Goal: Answer question/provide support: Share knowledge or assist other users

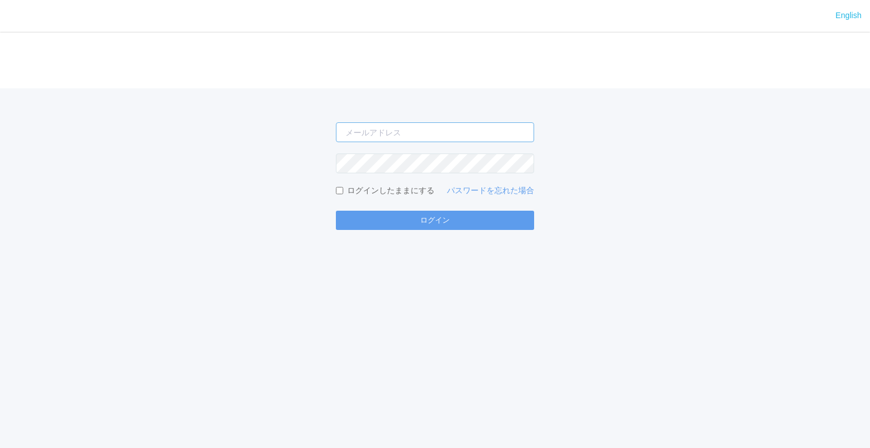
click at [378, 129] on input "email" at bounding box center [435, 132] width 198 height 20
type input "jp-atp-admin@dj.kyocera.com"
click at [336, 211] on button "ログイン" at bounding box center [435, 220] width 198 height 19
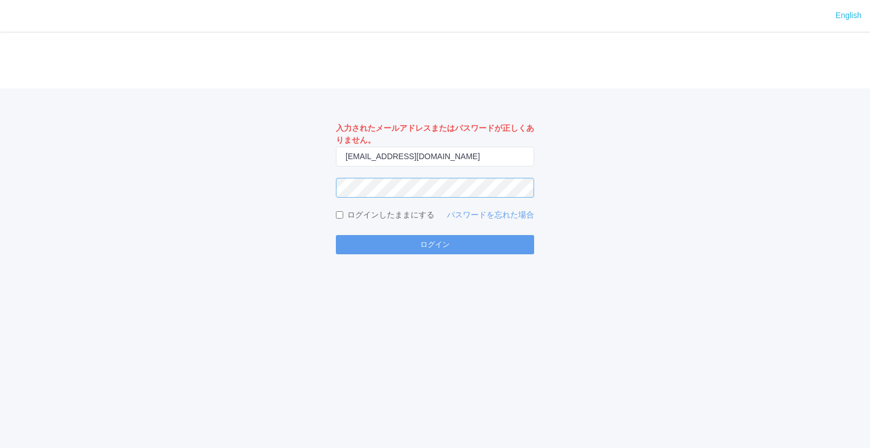
click at [336, 235] on button "ログイン" at bounding box center [435, 244] width 198 height 19
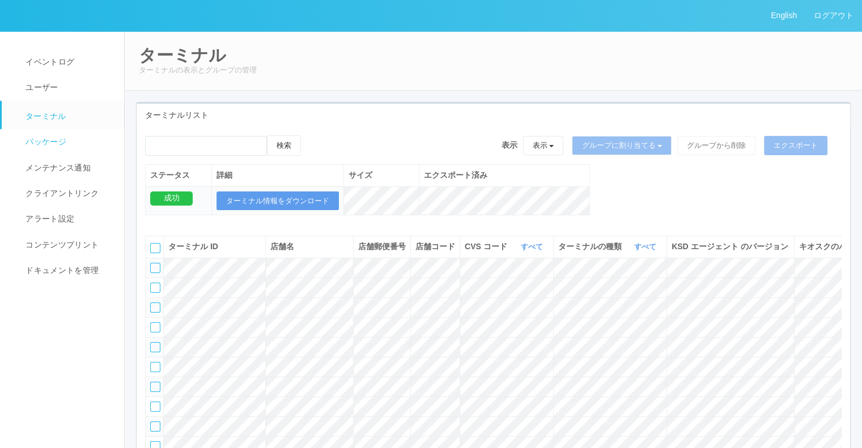
click at [67, 142] on link "パッケージ" at bounding box center [68, 141] width 133 height 25
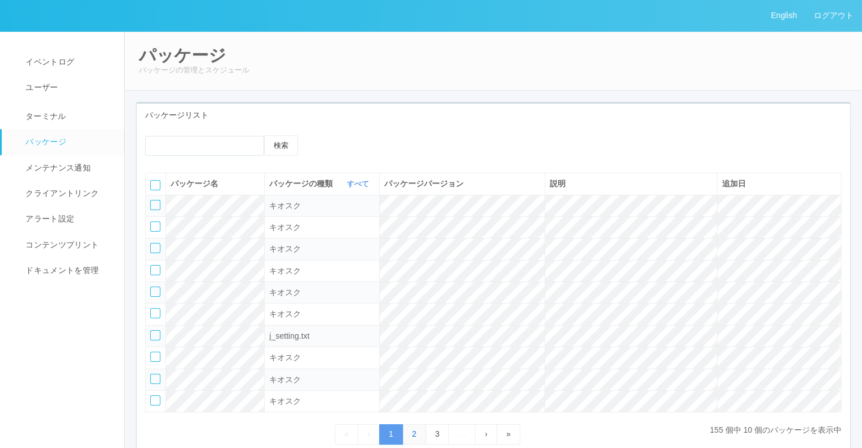
click at [416, 432] on link "2" at bounding box center [414, 434] width 24 height 20
click at [343, 294] on div "KSD エージェント" at bounding box center [321, 293] width 105 height 12
click at [159, 294] on div at bounding box center [155, 292] width 10 height 10
click at [332, 135] on icon at bounding box center [332, 135] width 0 height 0
select select "KSDAgent"
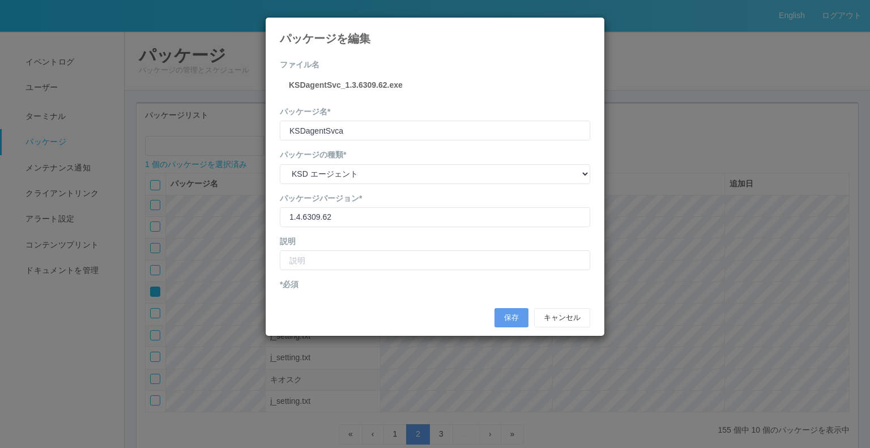
click at [590, 26] on icon at bounding box center [590, 26] width 0 height 0
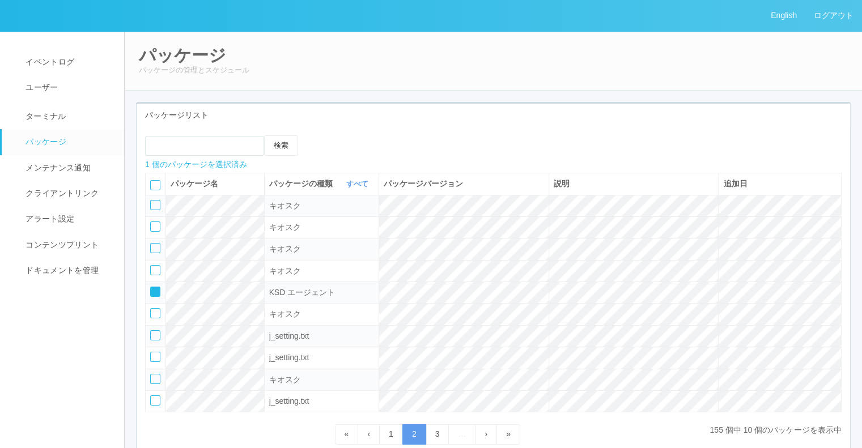
click at [151, 288] on icon at bounding box center [151, 288] width 0 height 0
click at [154, 310] on div at bounding box center [155, 313] width 10 height 10
click at [332, 135] on icon at bounding box center [332, 135] width 0 height 0
select select "Kiosk"
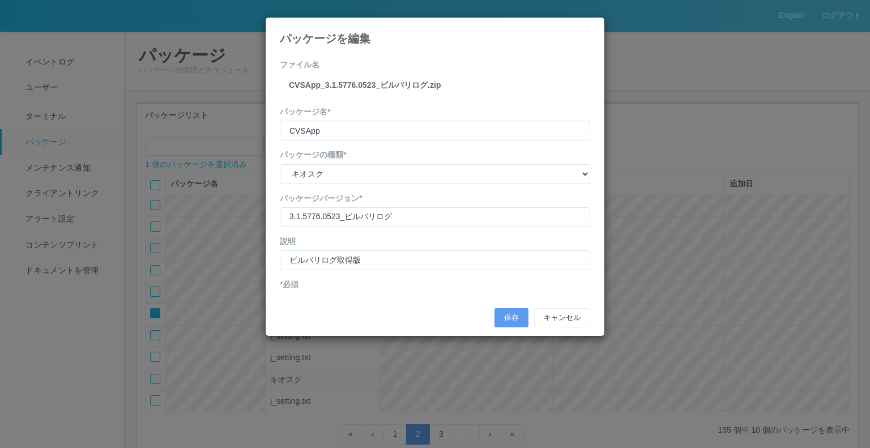
click at [590, 26] on icon at bounding box center [590, 26] width 0 height 0
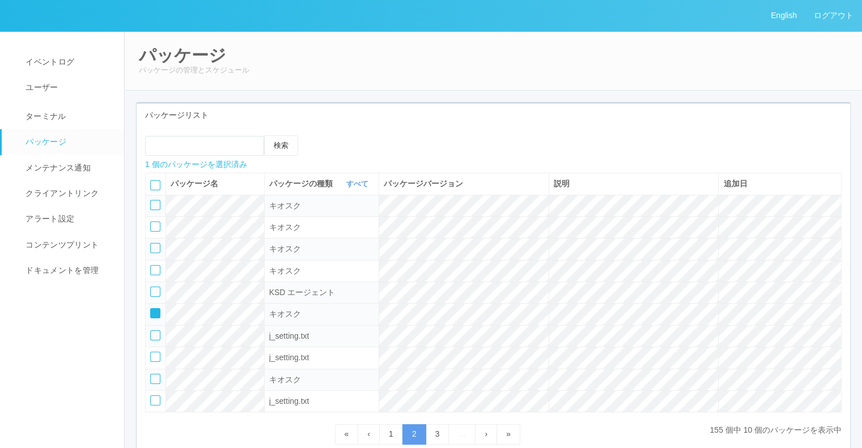
click at [151, 309] on icon at bounding box center [151, 309] width 0 height 0
click at [154, 337] on div at bounding box center [155, 335] width 10 height 10
click at [332, 135] on icon at bounding box center [332, 135] width 0 height 0
select select "j_setting.txt"
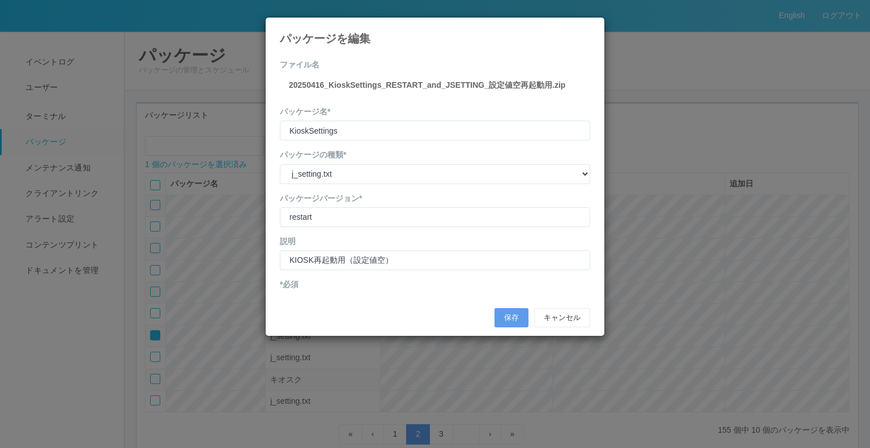
click at [590, 26] on icon at bounding box center [590, 26] width 0 height 0
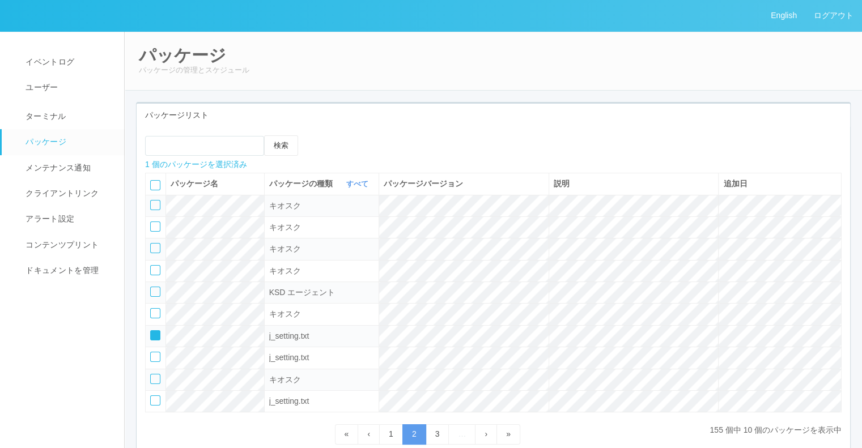
click at [151, 331] on icon at bounding box center [151, 331] width 0 height 0
click at [150, 289] on div at bounding box center [155, 292] width 10 height 10
click at [332, 135] on icon at bounding box center [332, 135] width 0 height 0
select select "KSDAgent"
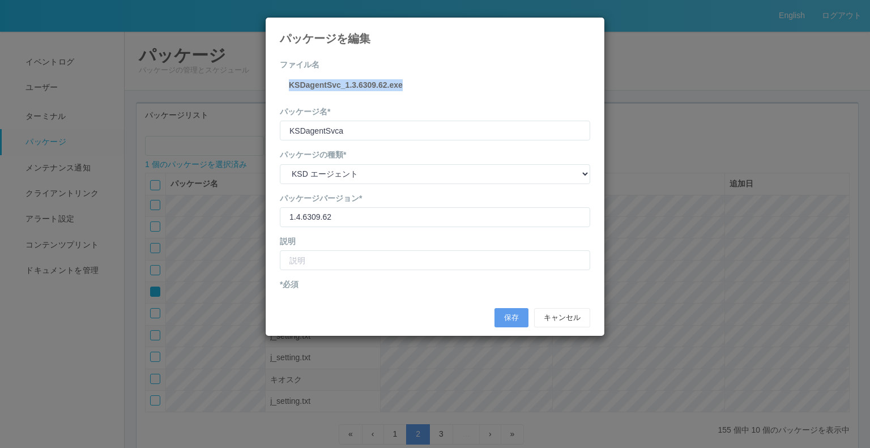
drag, startPoint x: 289, startPoint y: 84, endPoint x: 419, endPoint y: 84, distance: 129.7
click at [419, 84] on div "ファイル名 KSDagentSvc_1.3.6309.62.exe" at bounding box center [435, 78] width 310 height 39
copy label "KSDagentSvc_1.3.6309.62.exe"
click at [559, 324] on button "キャンセル" at bounding box center [562, 317] width 56 height 19
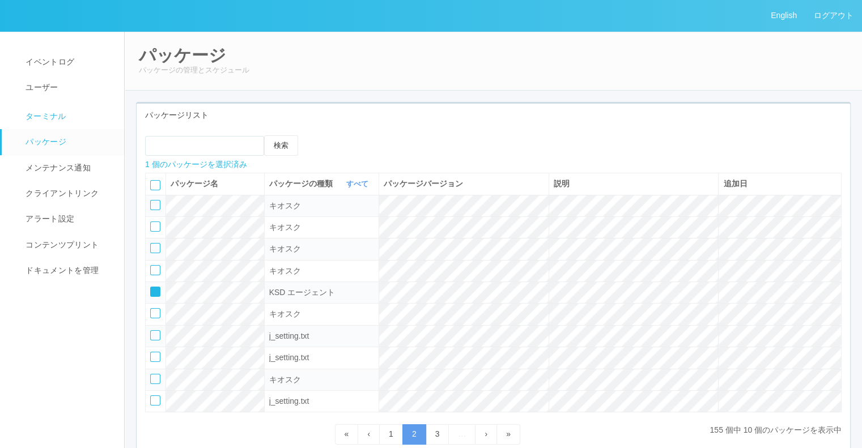
click at [61, 119] on span "ターミナル" at bounding box center [45, 116] width 44 height 9
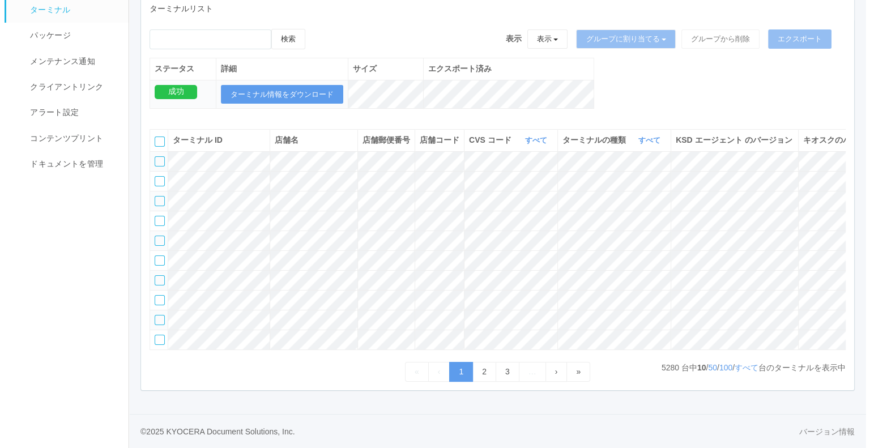
scroll to position [0, 120]
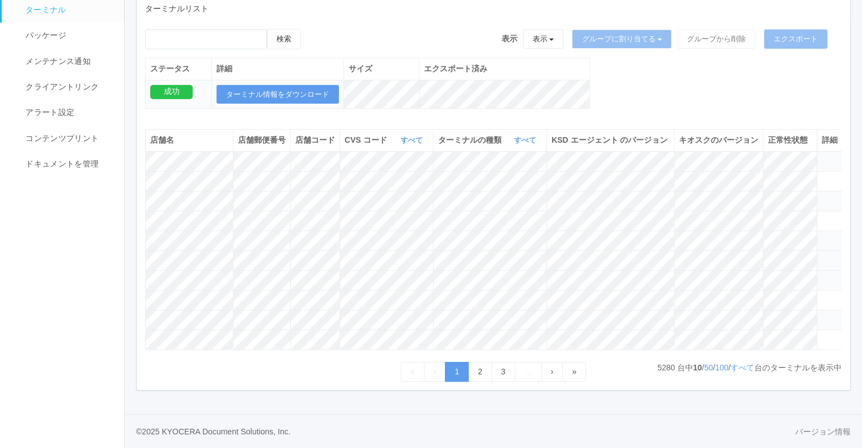
click at [821, 256] on icon at bounding box center [821, 256] width 0 height 0
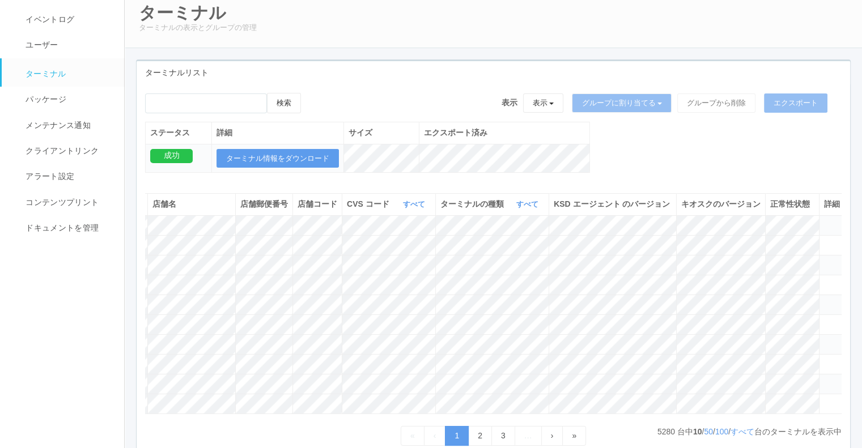
scroll to position [178, 0]
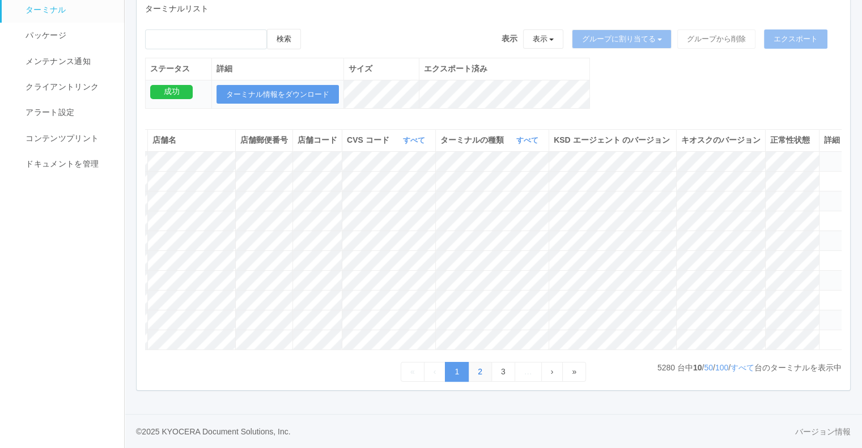
click at [485, 373] on link "2" at bounding box center [480, 372] width 24 height 20
click at [629, 135] on span "KSD エージェント のバージョン" at bounding box center [609, 139] width 116 height 9
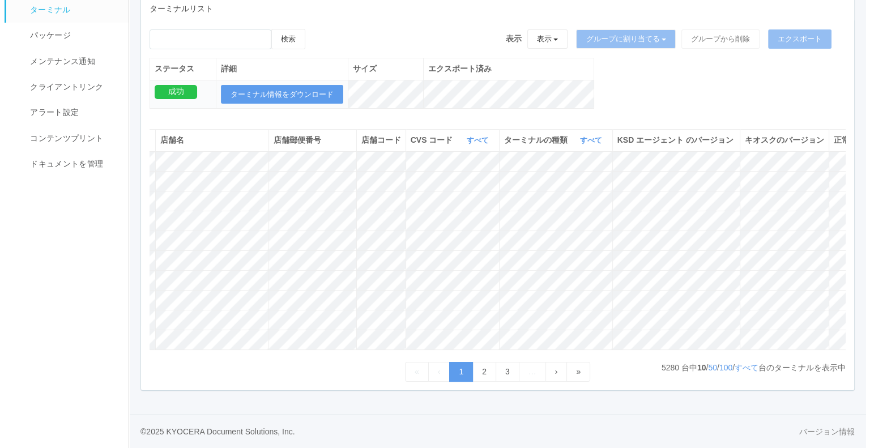
scroll to position [0, 179]
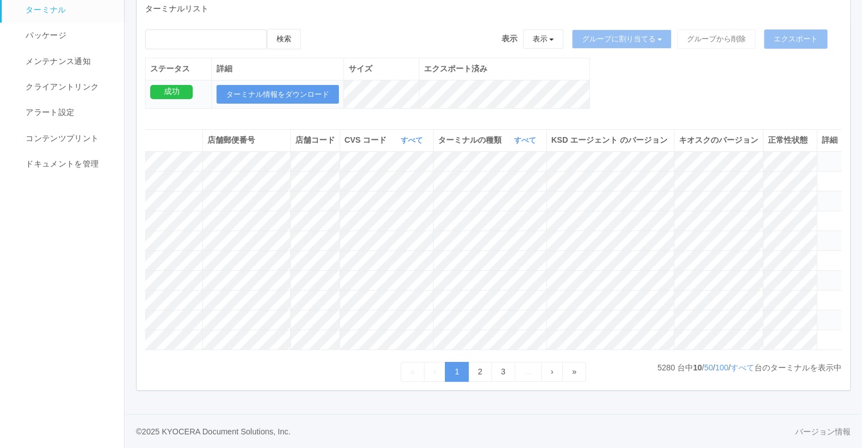
click at [821, 156] on icon at bounding box center [821, 156] width 0 height 0
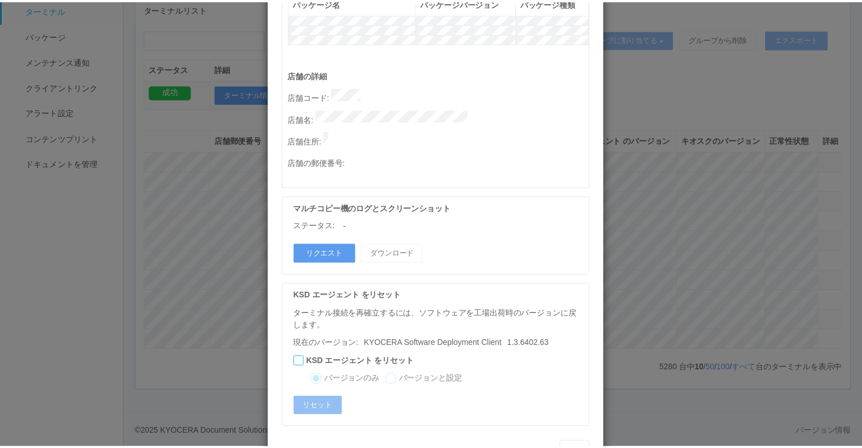
scroll to position [563, 0]
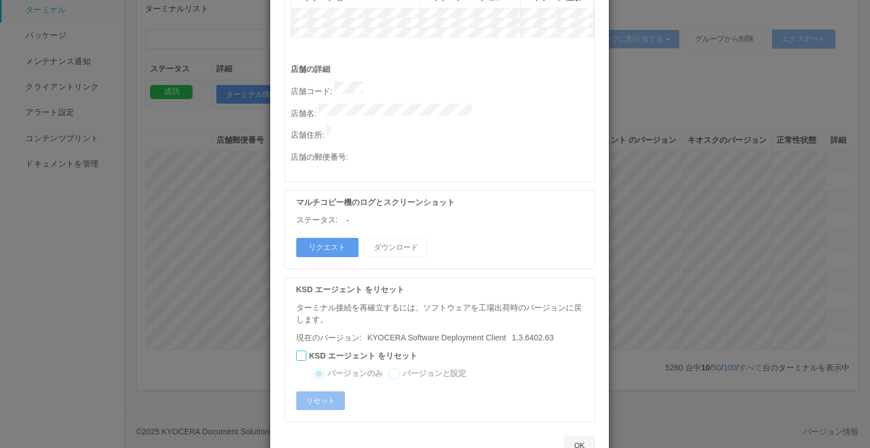
click at [570, 436] on button "OK" at bounding box center [580, 445] width 30 height 19
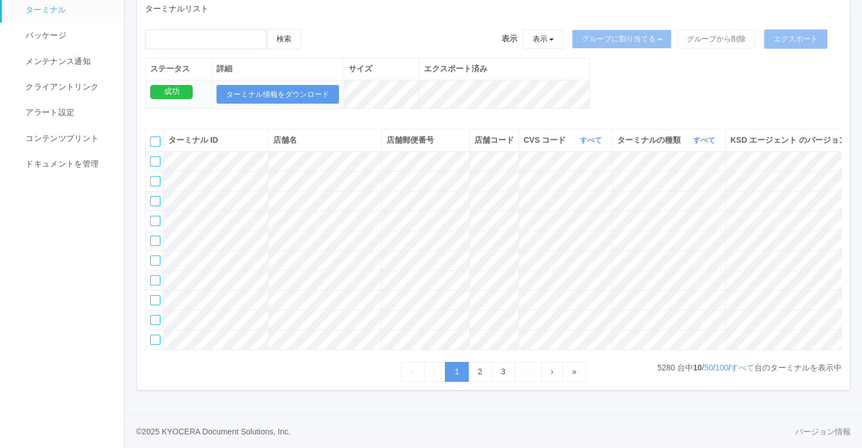
scroll to position [0, 0]
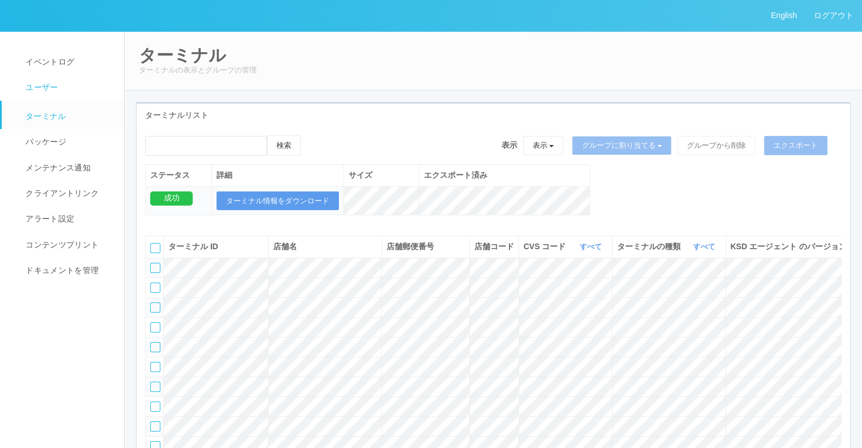
click at [18, 82] on link "ユーザー" at bounding box center [68, 87] width 133 height 25
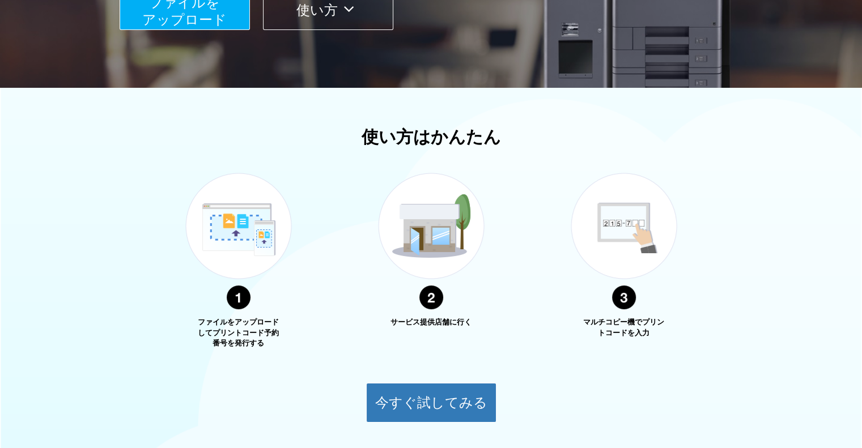
scroll to position [356, 0]
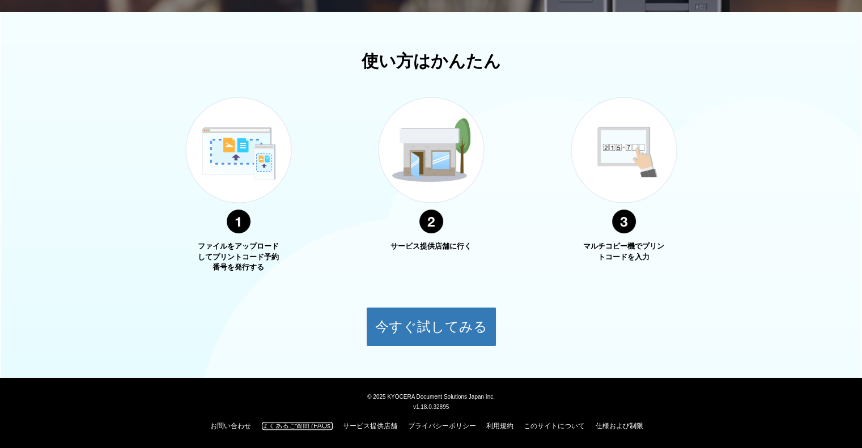
click at [324, 427] on link "よくあるご質問 (FAQs)" at bounding box center [297, 426] width 71 height 8
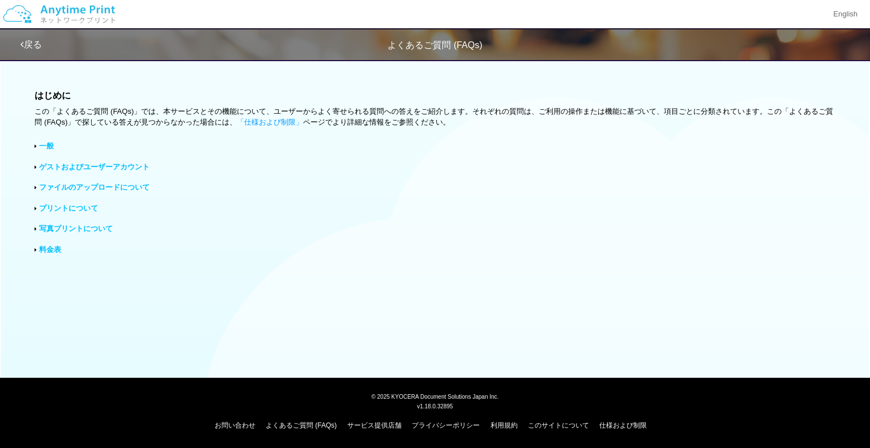
click at [84, 185] on link "ファイルのアップロードについて" at bounding box center [94, 187] width 110 height 8
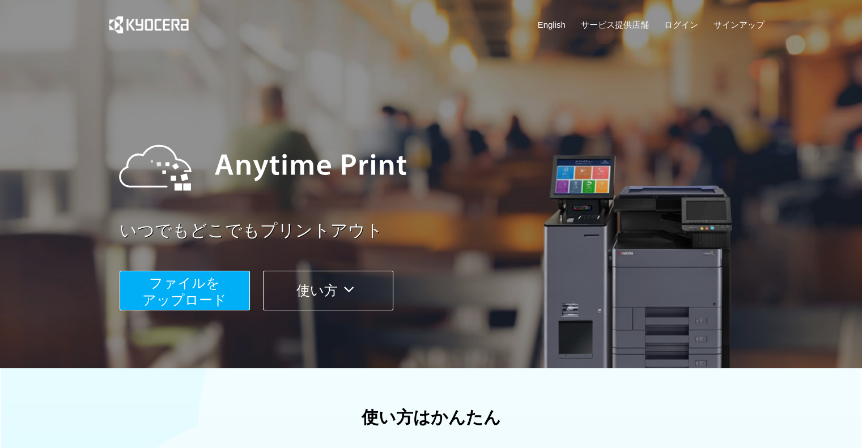
scroll to position [356, 0]
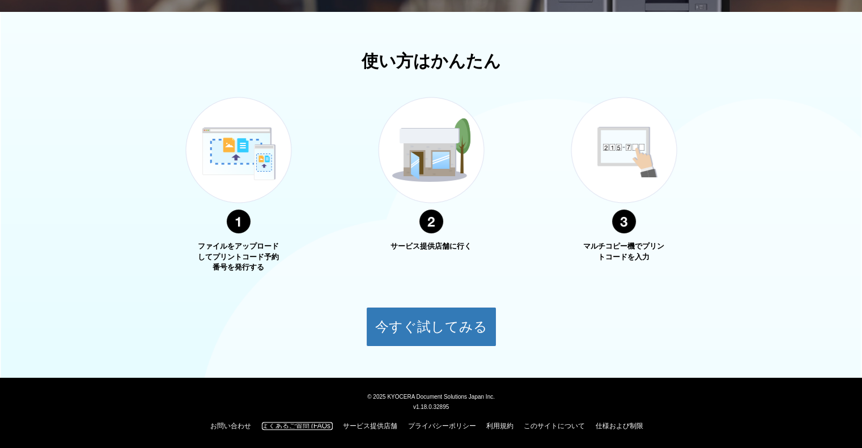
click at [316, 422] on link "よくあるご質問 (FAQs)" at bounding box center [297, 426] width 71 height 8
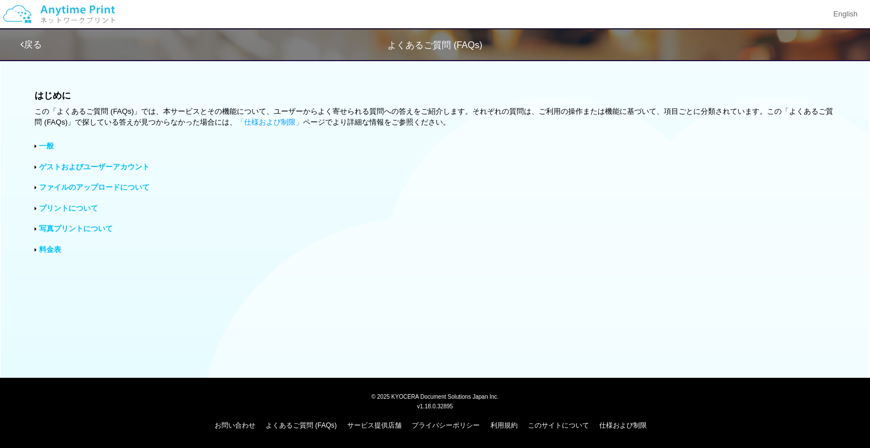
click at [88, 187] on link "ファイルのアップロードについて" at bounding box center [94, 187] width 110 height 8
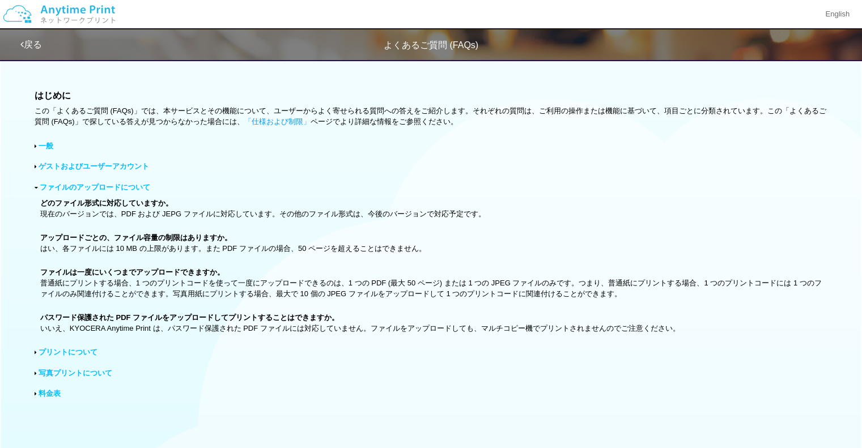
click at [88, 187] on link "ファイルのアップロードについて" at bounding box center [95, 187] width 110 height 8
